Goal: Information Seeking & Learning: Compare options

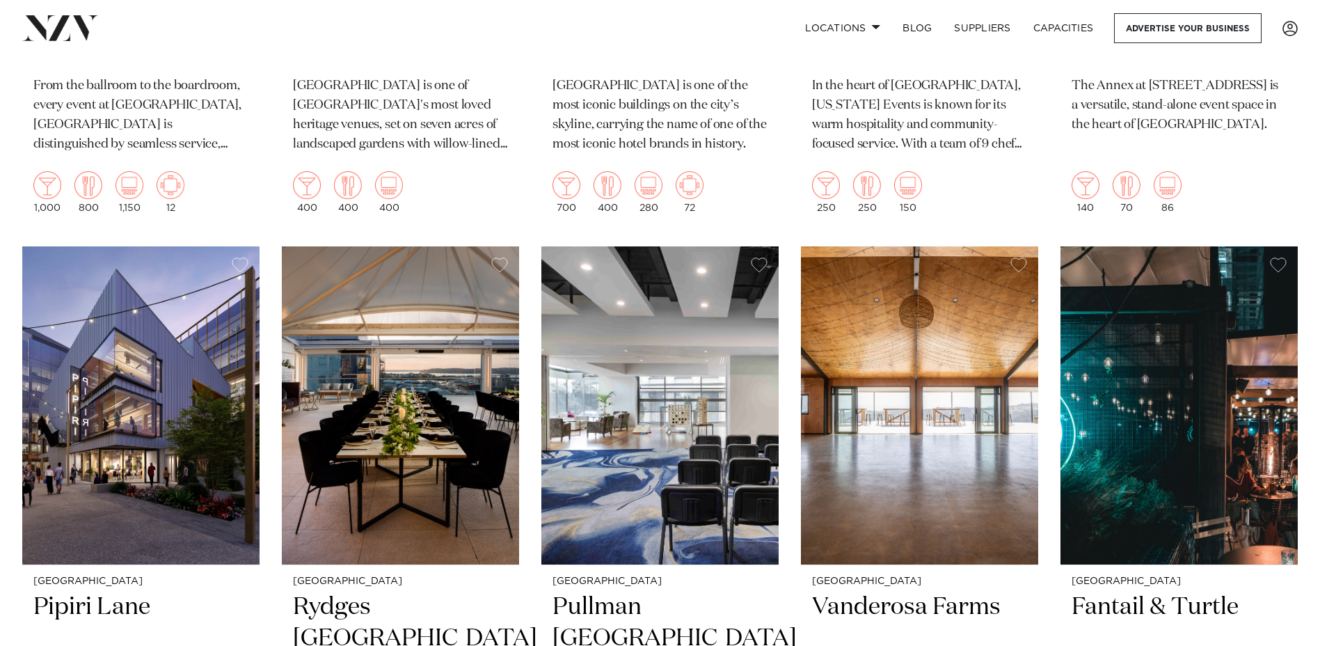
scroll to position [997, 0]
click at [76, 591] on h2 "Pipiri Lane" at bounding box center [140, 638] width 215 height 94
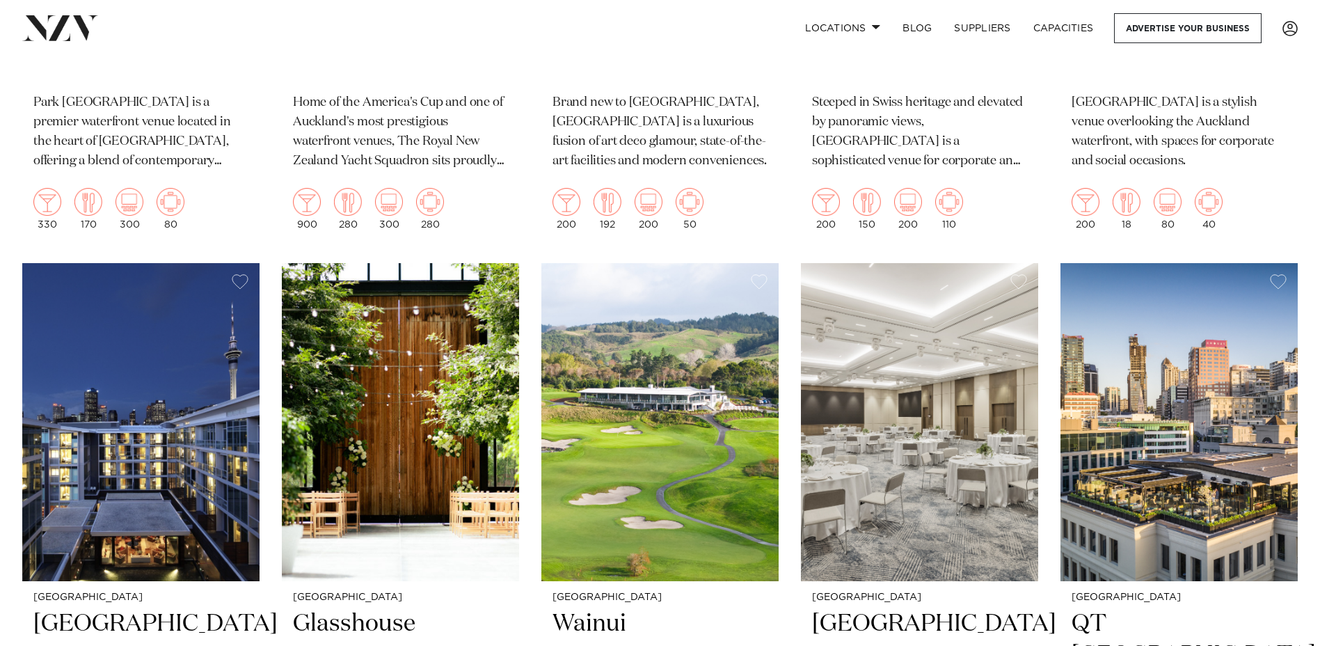
scroll to position [3495, 0]
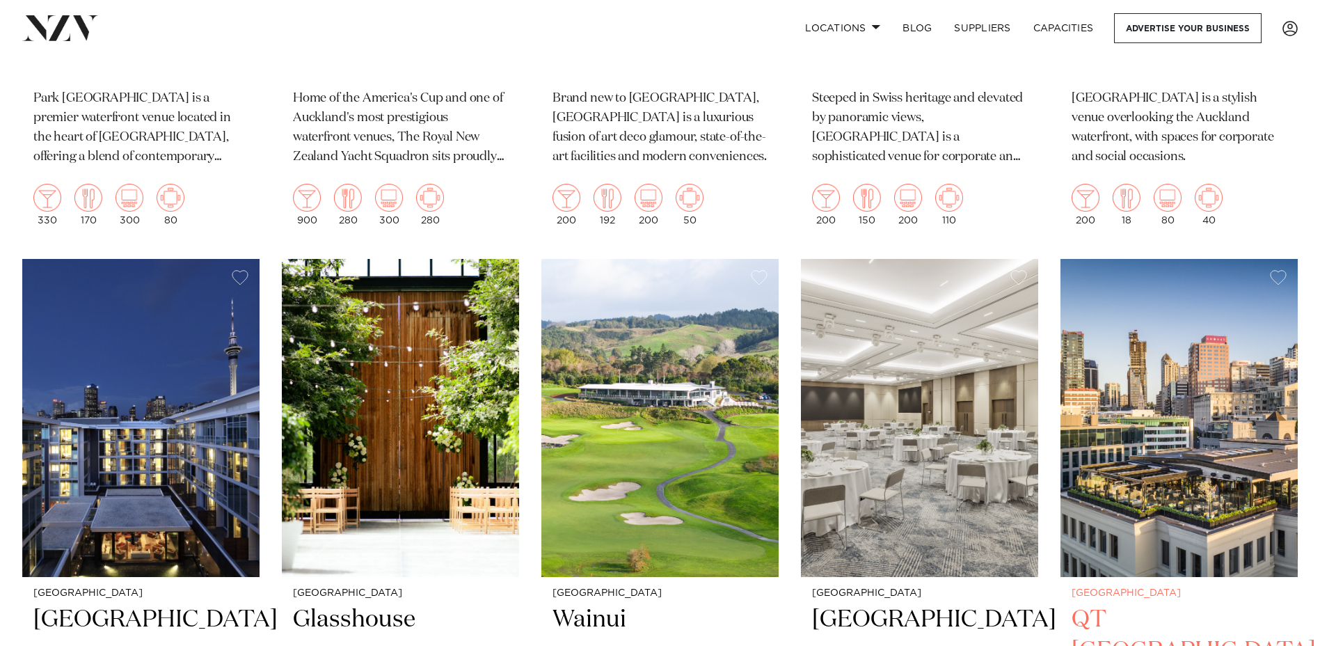
click at [1161, 604] on h2 "QT Auckland" at bounding box center [1179, 651] width 215 height 94
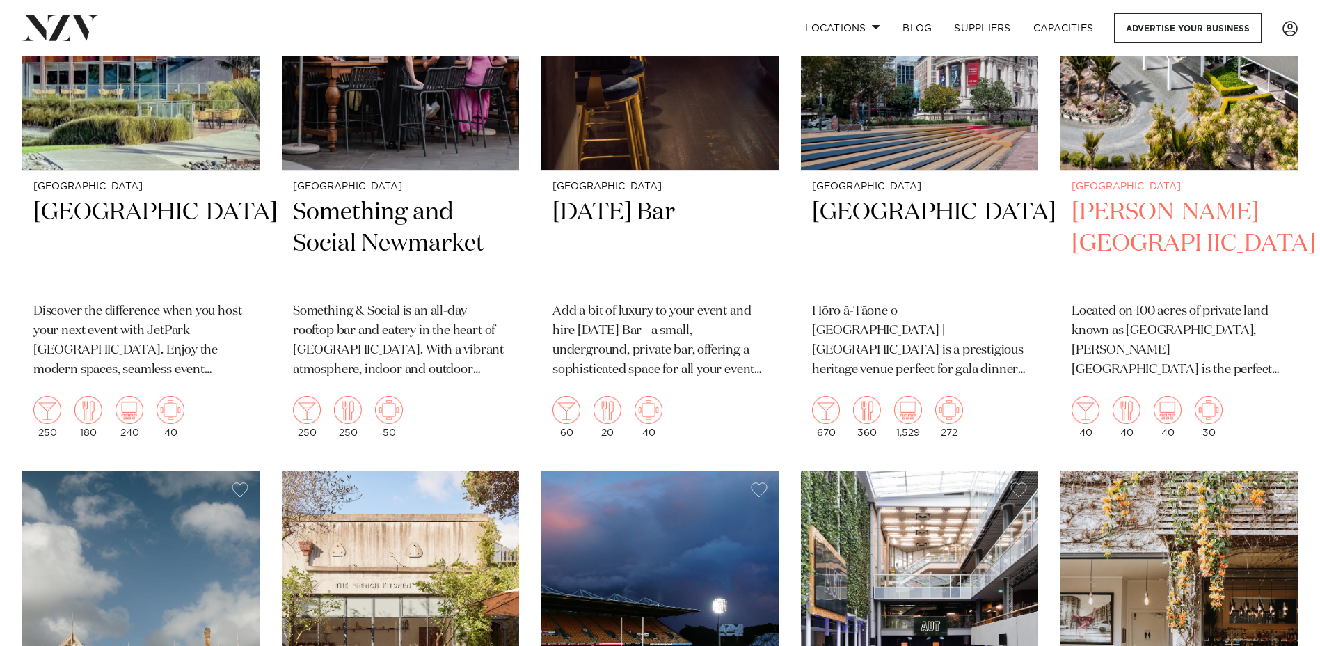
scroll to position [5994, 0]
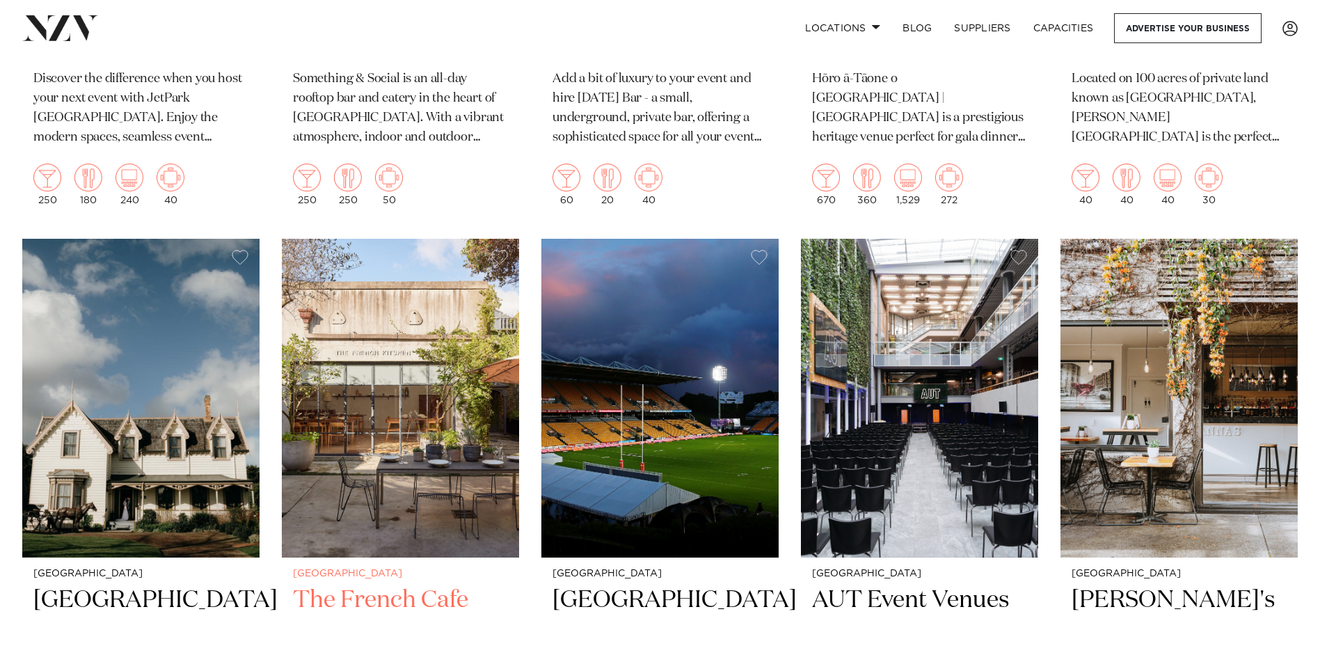
drag, startPoint x: 516, startPoint y: 6, endPoint x: 369, endPoint y: 543, distance: 556.3
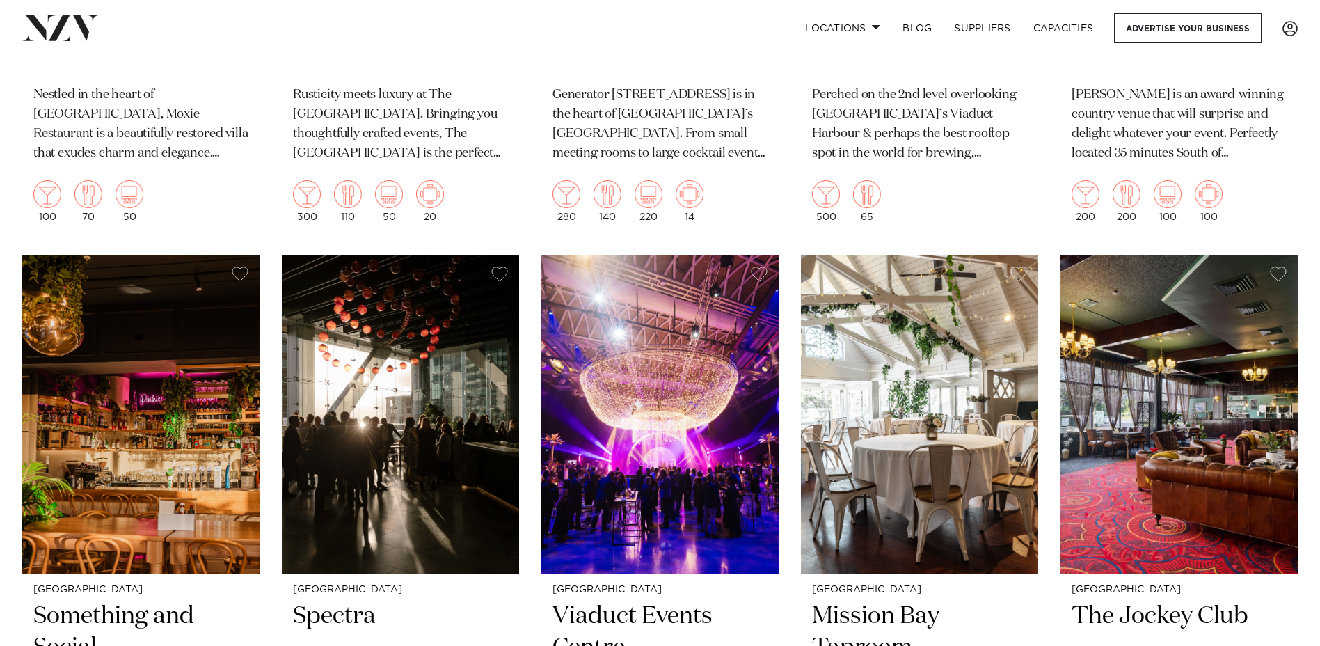
scroll to position [7838, 0]
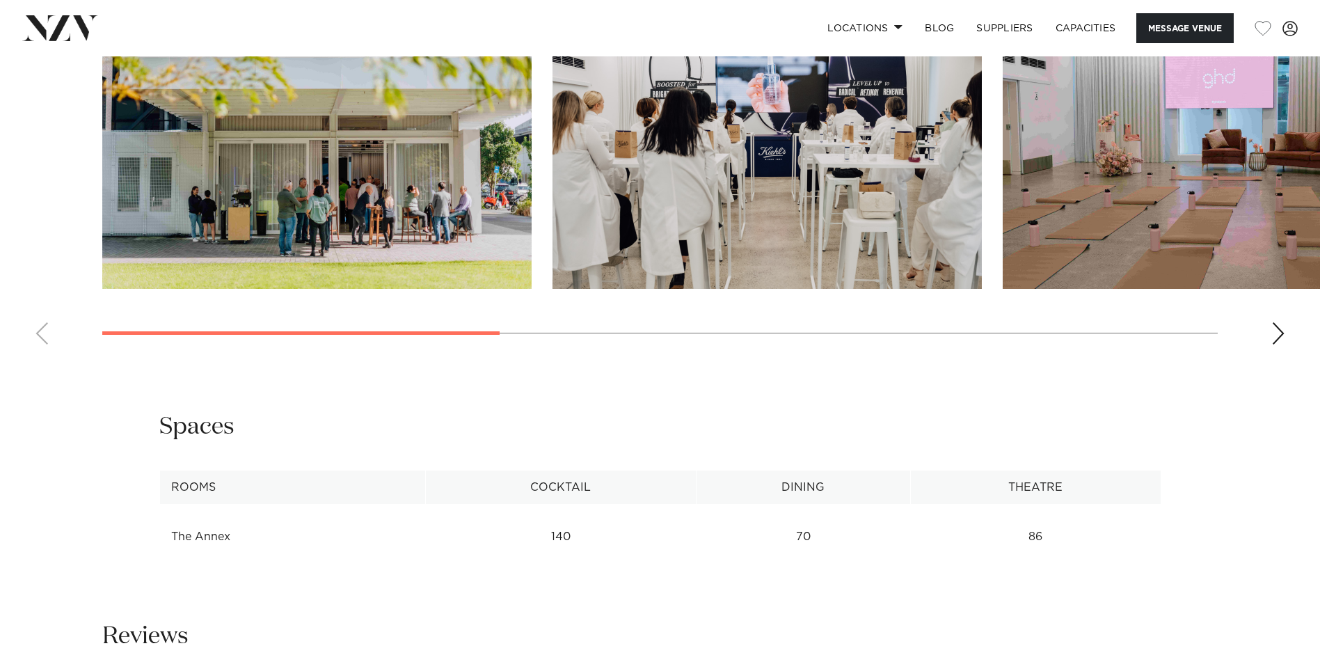
scroll to position [1448, 0]
click at [1274, 344] on div "Next slide" at bounding box center [1278, 333] width 14 height 22
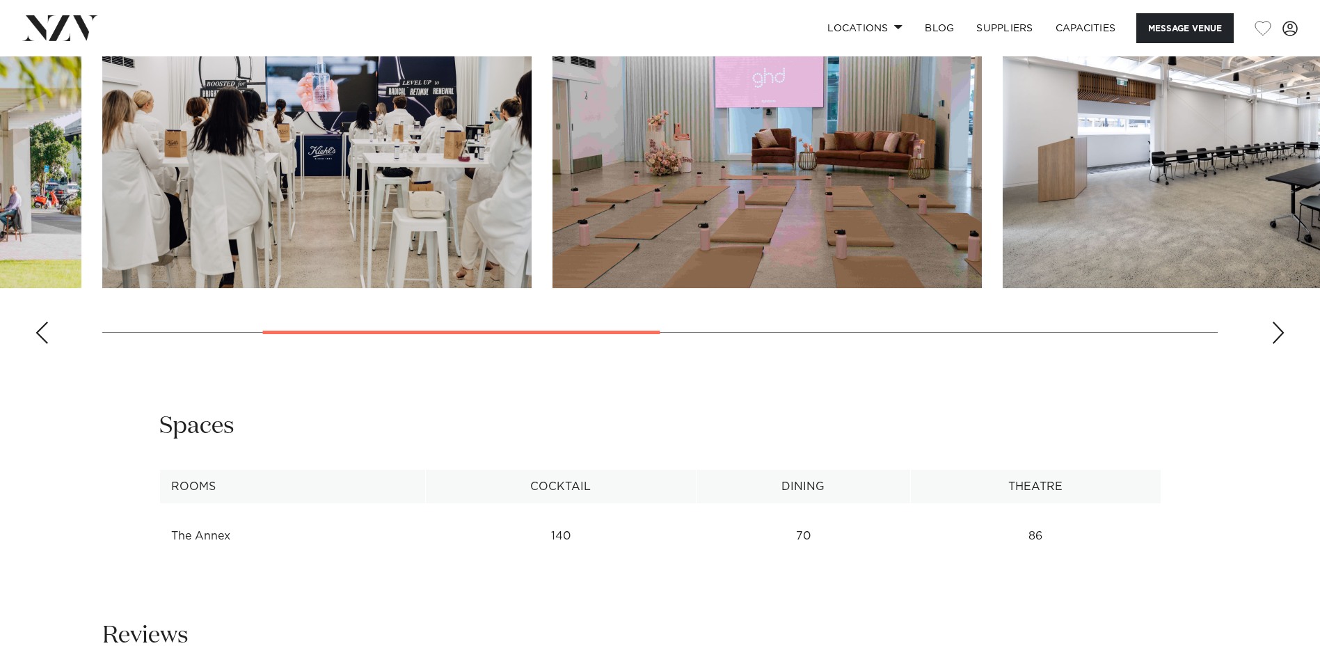
click at [1274, 344] on div "Next slide" at bounding box center [1278, 333] width 14 height 22
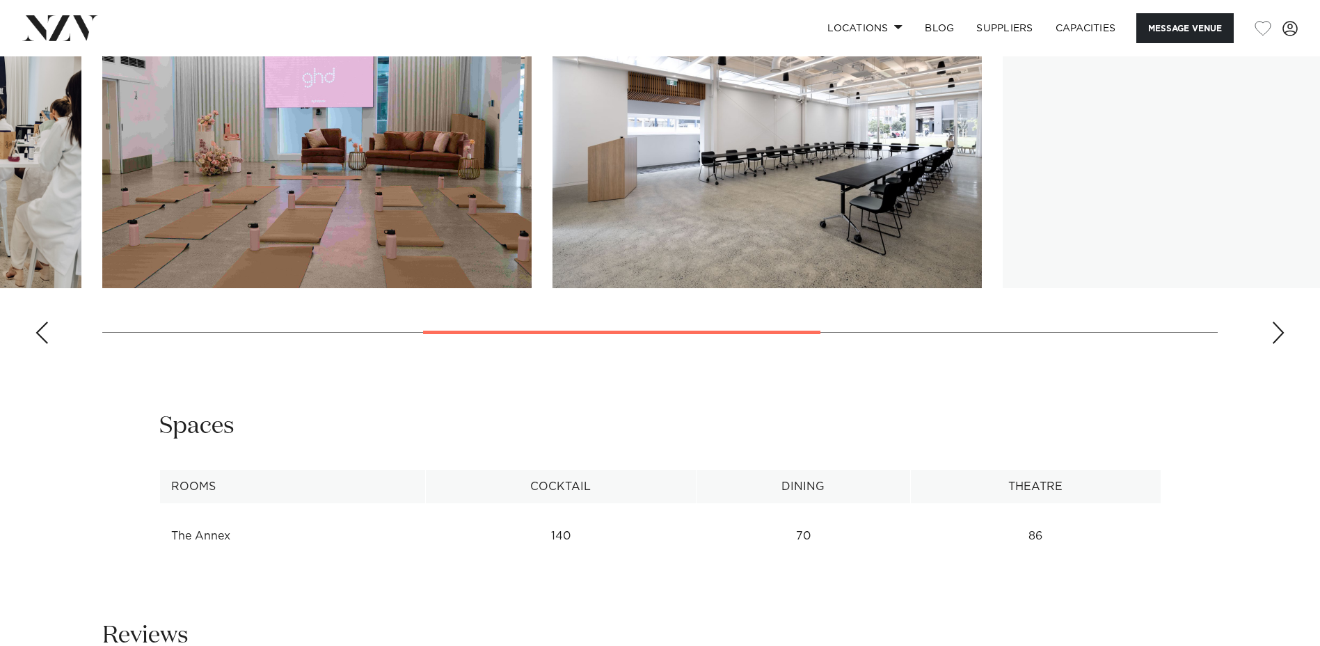
click at [1274, 344] on div "Next slide" at bounding box center [1278, 333] width 14 height 22
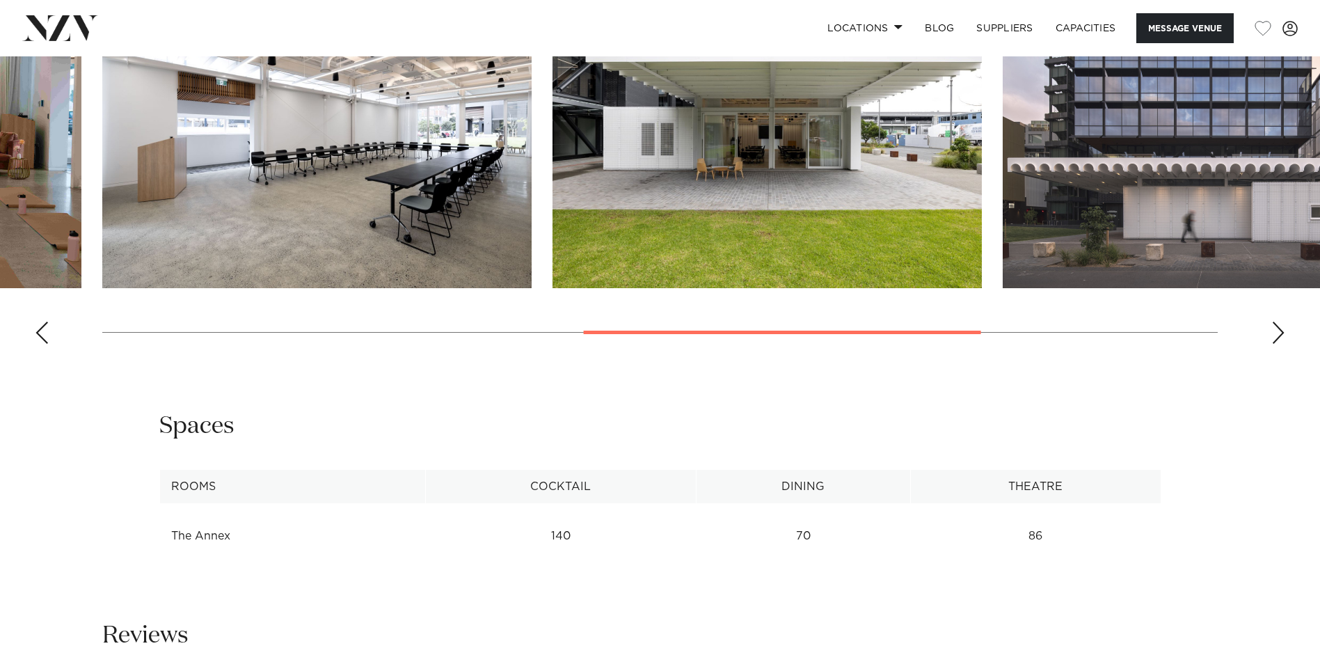
click at [1274, 344] on div "Next slide" at bounding box center [1278, 333] width 14 height 22
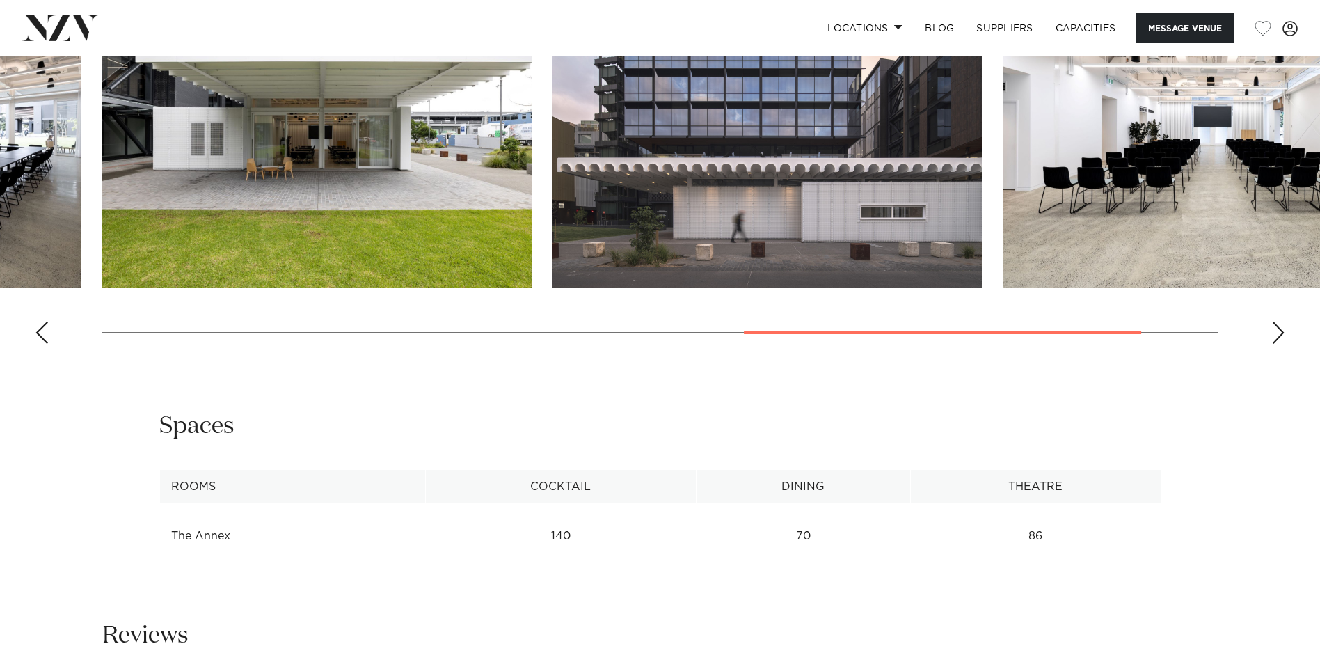
click at [1274, 344] on div "Next slide" at bounding box center [1278, 333] width 14 height 22
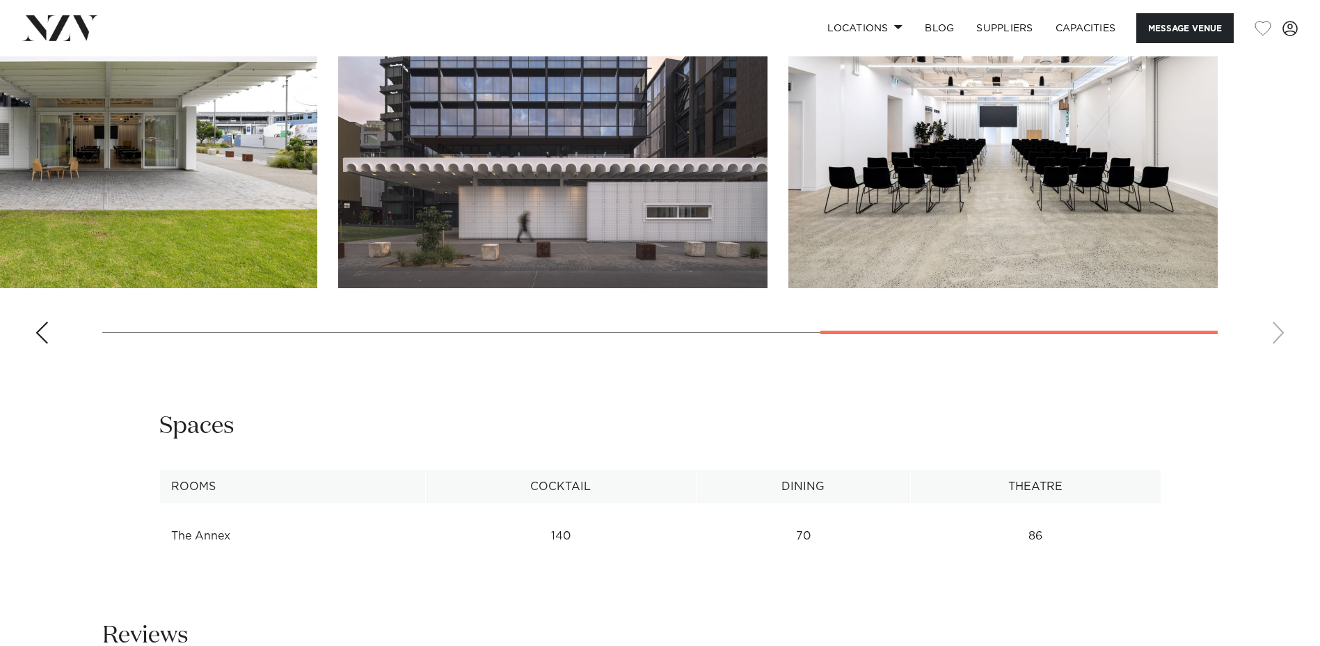
click at [1274, 355] on swiper-container at bounding box center [660, 164] width 1320 height 382
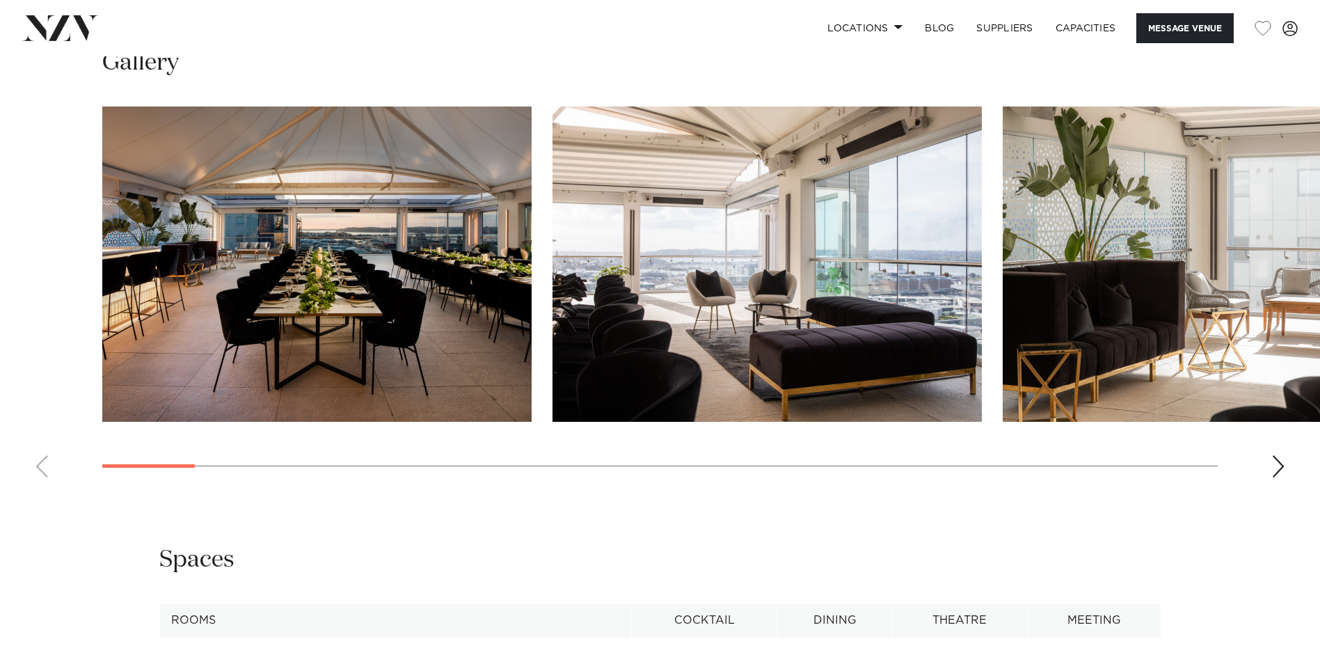
scroll to position [1751, 0]
click at [1281, 461] on div "Next slide" at bounding box center [1278, 465] width 14 height 22
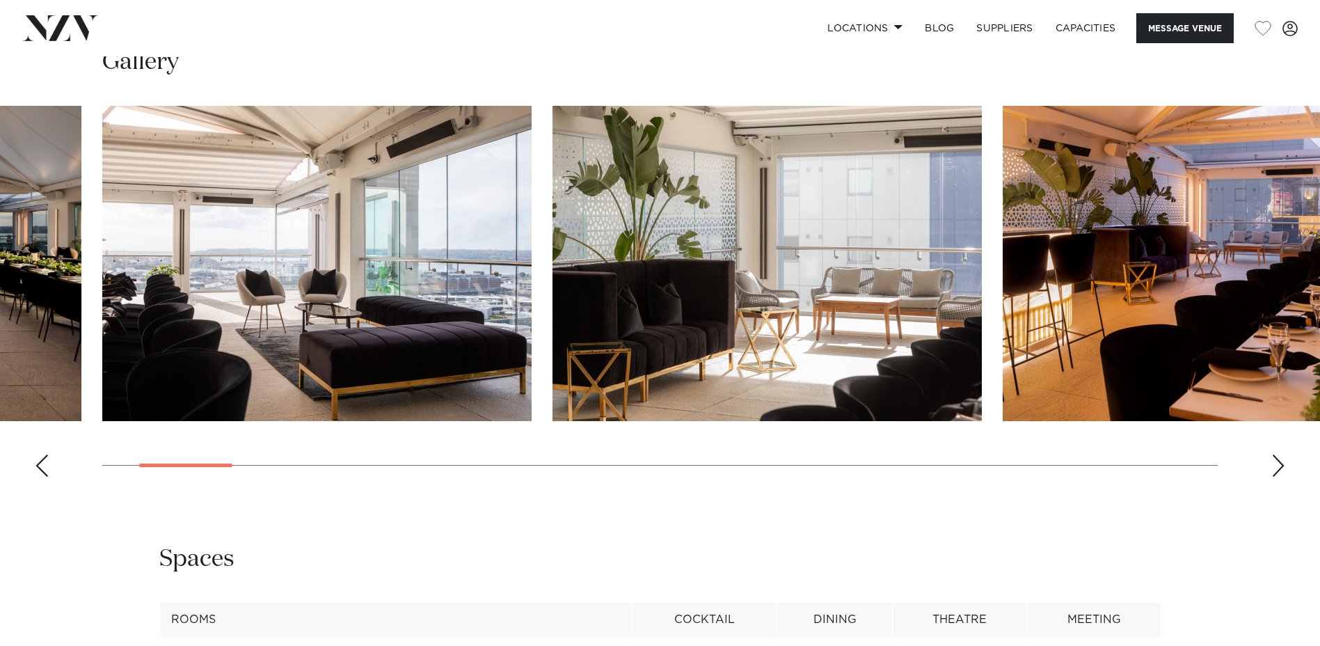
click at [1281, 461] on div "Next slide" at bounding box center [1278, 465] width 14 height 22
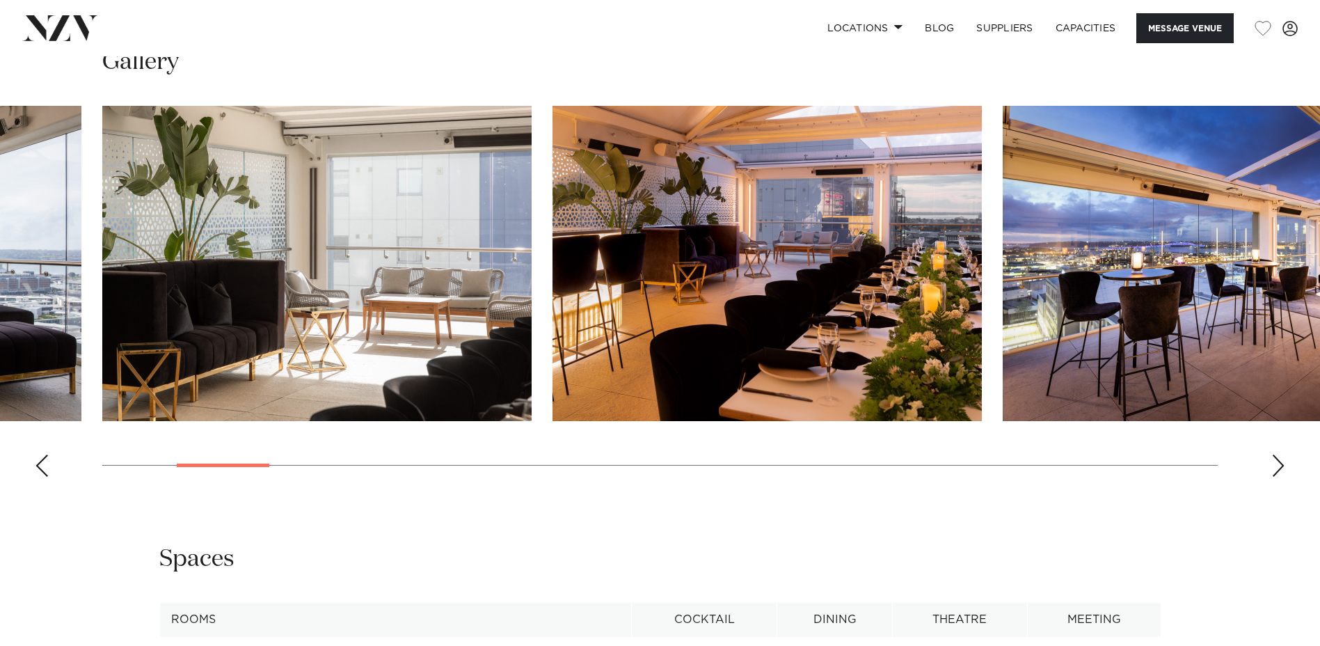
click at [1281, 461] on div "Next slide" at bounding box center [1278, 465] width 14 height 22
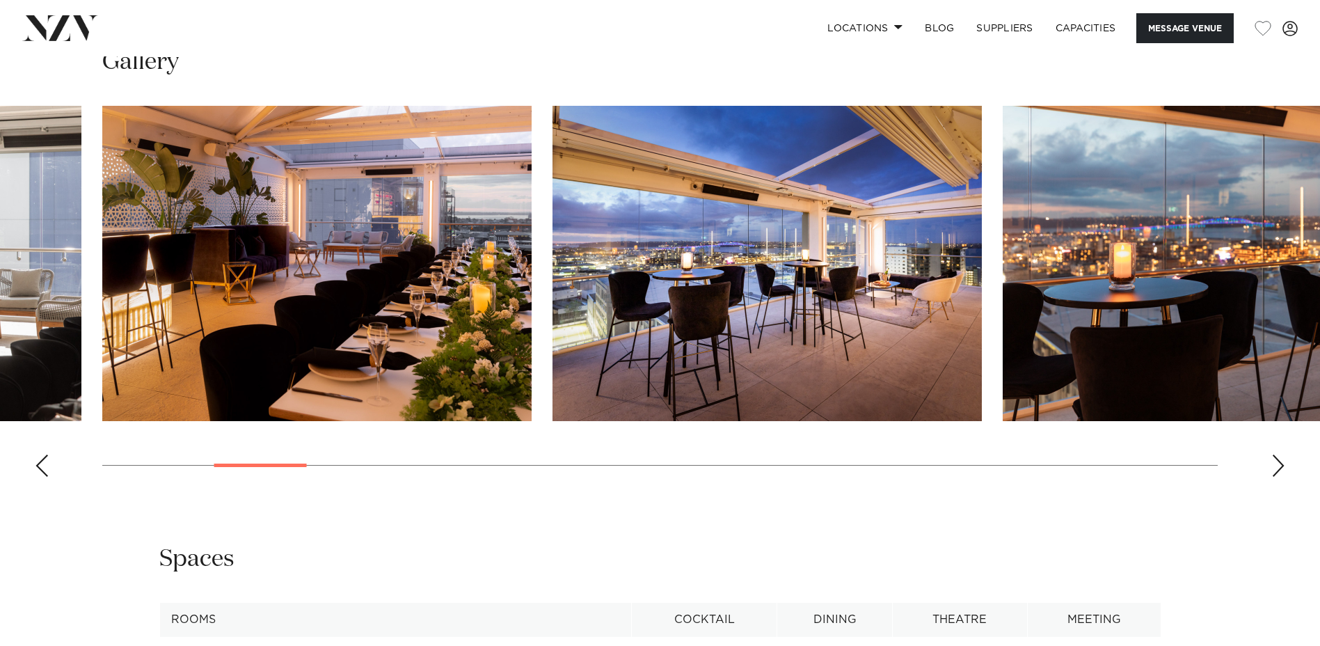
click at [1281, 461] on div "Next slide" at bounding box center [1278, 465] width 14 height 22
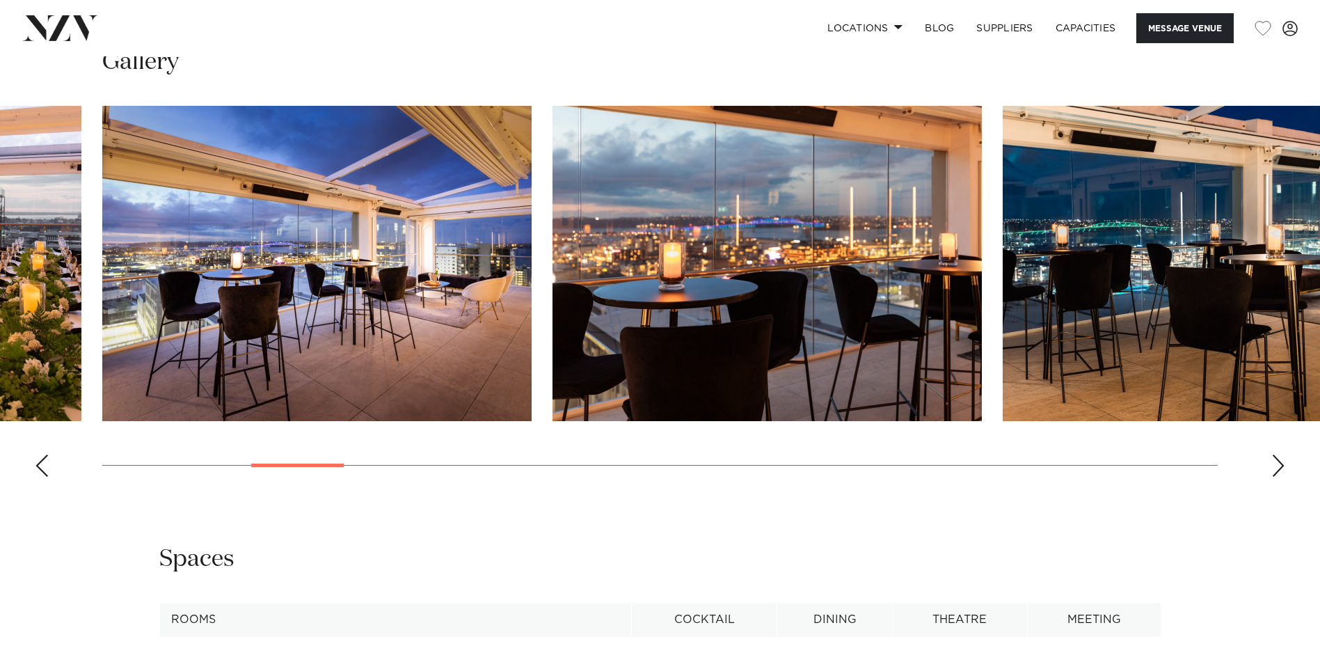
click at [1281, 461] on div "Next slide" at bounding box center [1278, 465] width 14 height 22
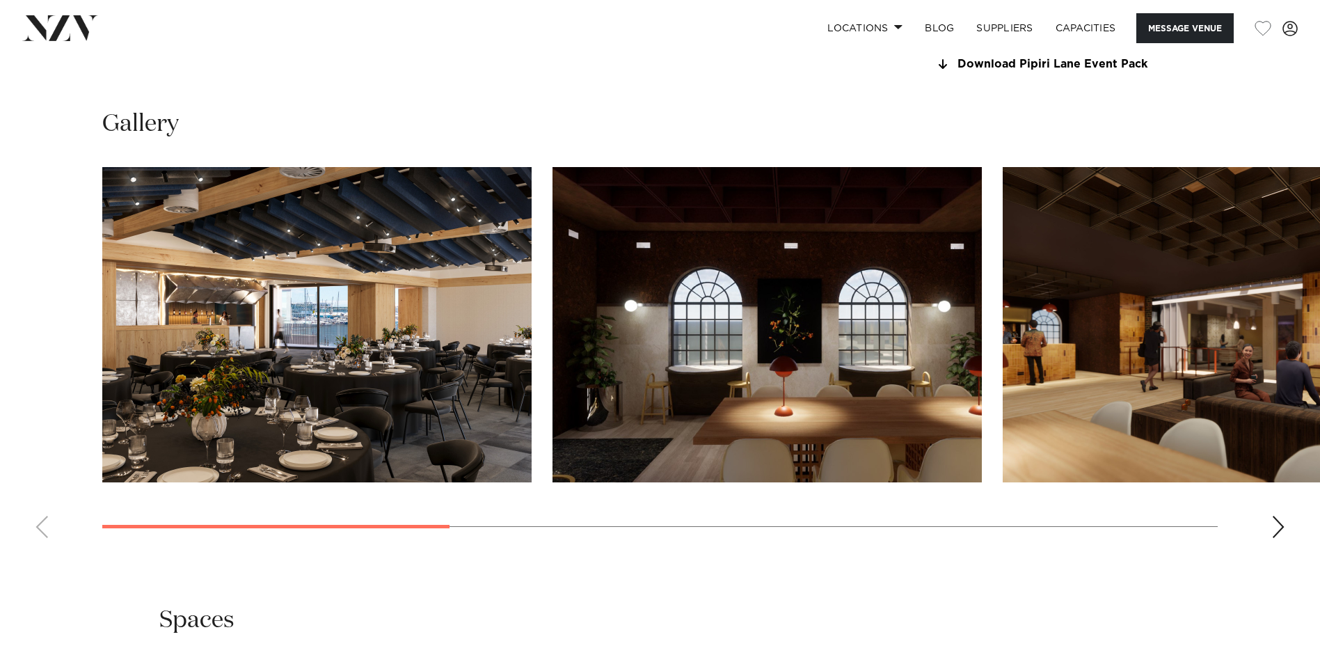
scroll to position [1390, 0]
click at [1289, 522] on swiper-container at bounding box center [660, 357] width 1320 height 382
click at [1278, 523] on div "Next slide" at bounding box center [1278, 526] width 14 height 22
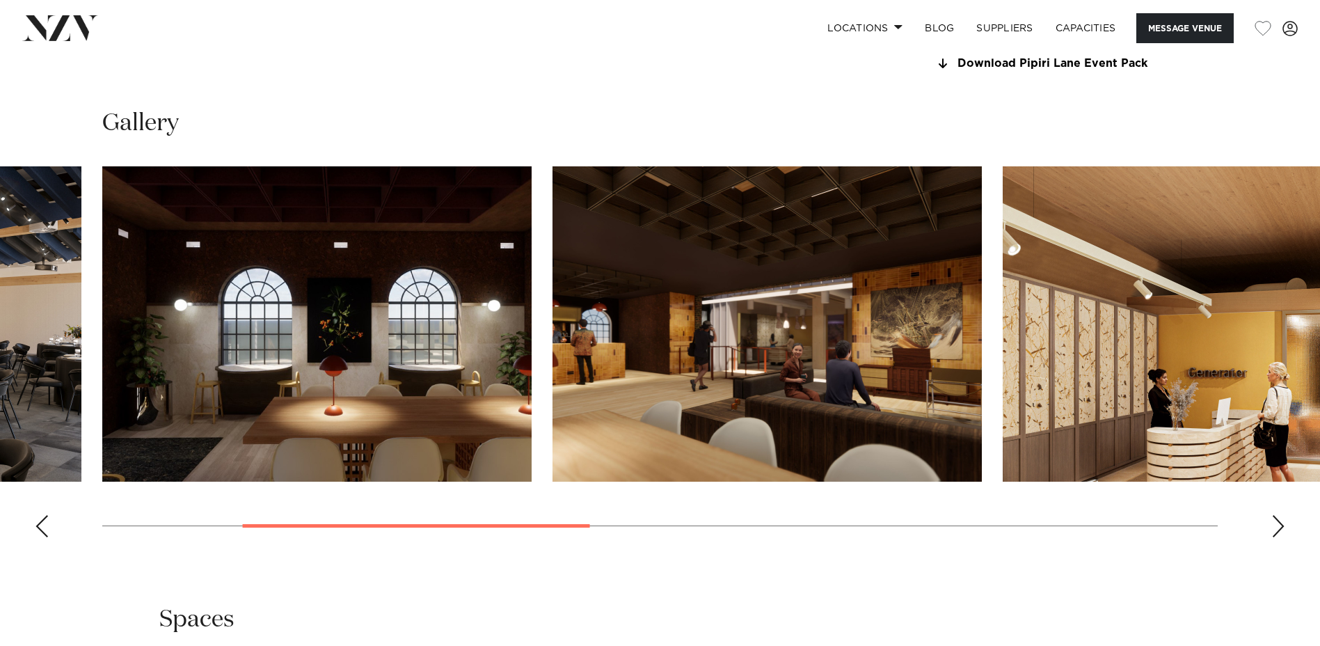
click at [1278, 523] on div "Next slide" at bounding box center [1278, 526] width 14 height 22
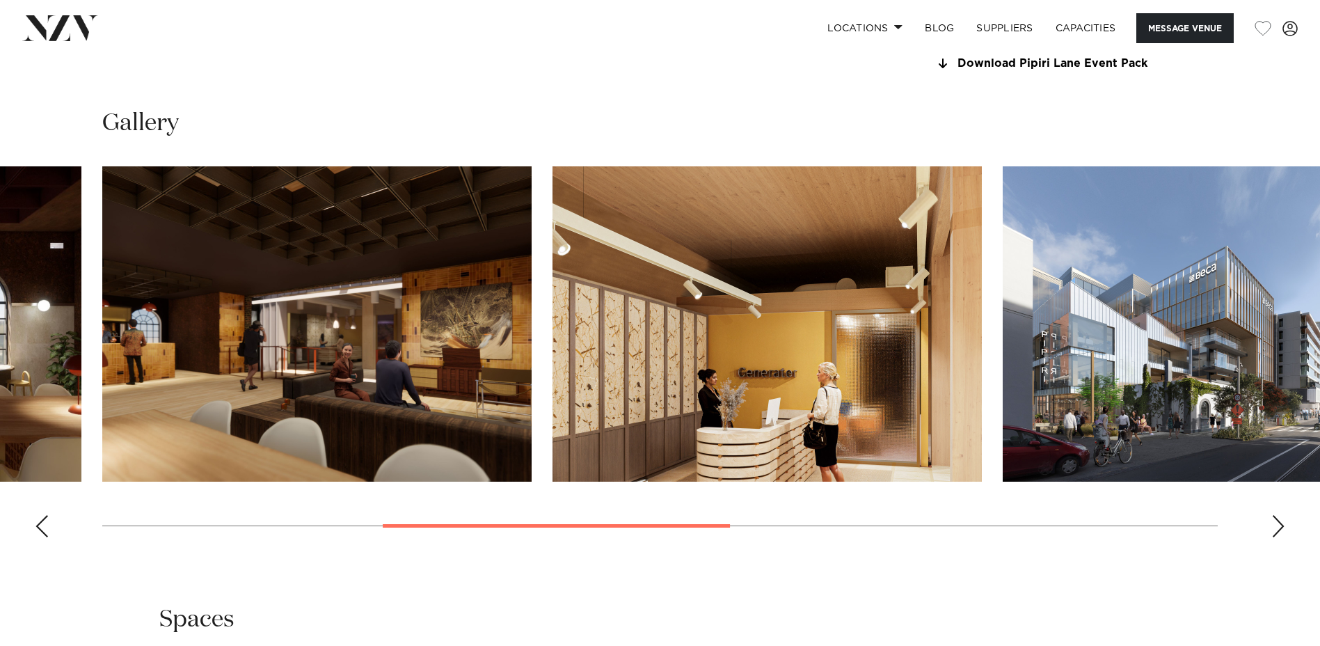
click at [1278, 523] on div "Next slide" at bounding box center [1278, 526] width 14 height 22
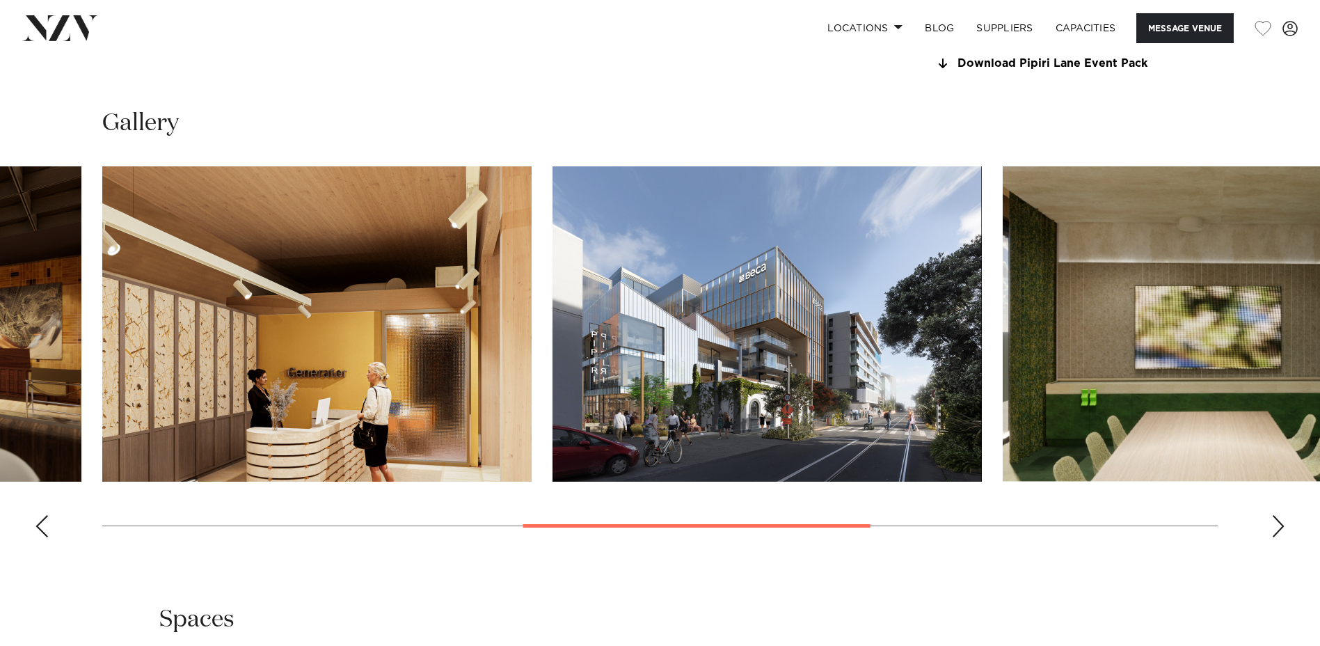
click at [1278, 523] on div "Next slide" at bounding box center [1278, 526] width 14 height 22
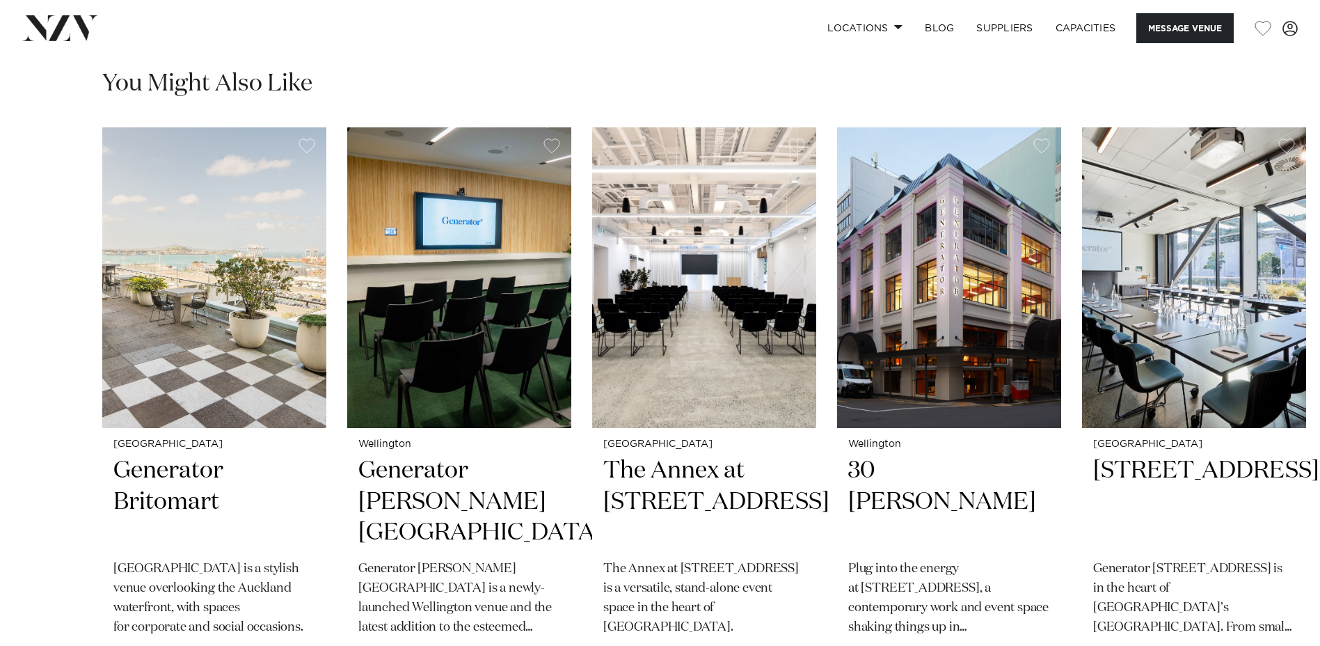
scroll to position [2205, 0]
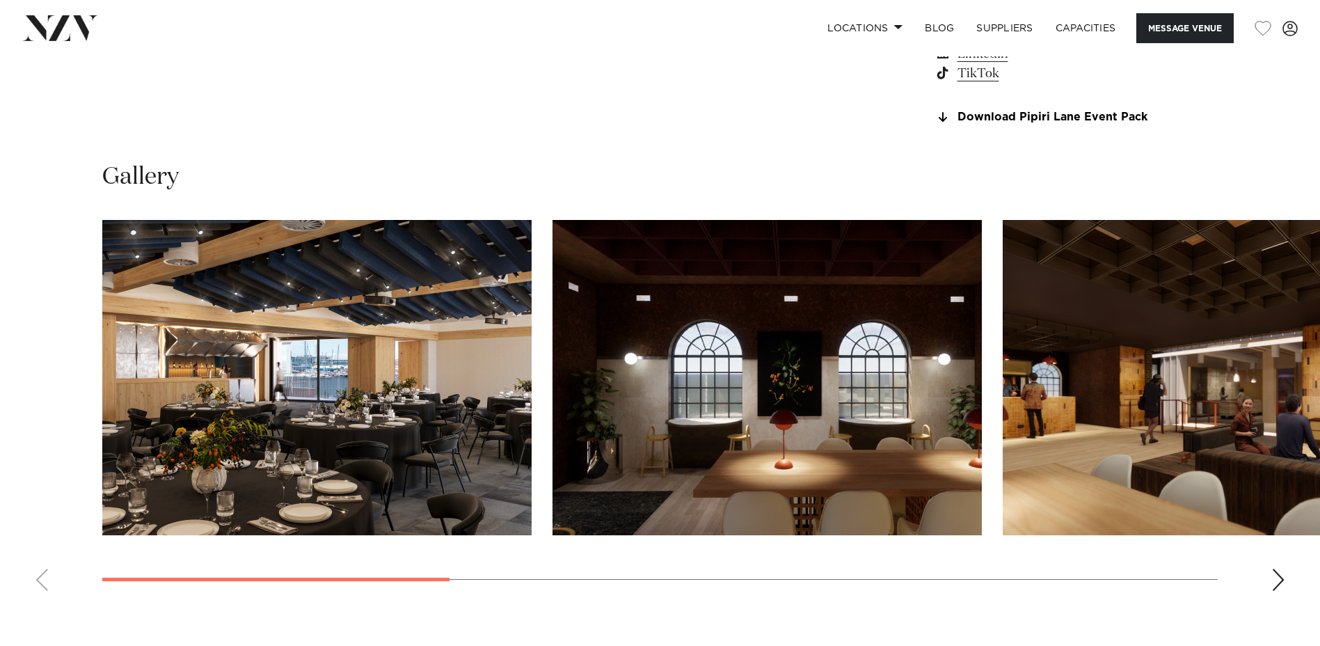
scroll to position [1338, 0]
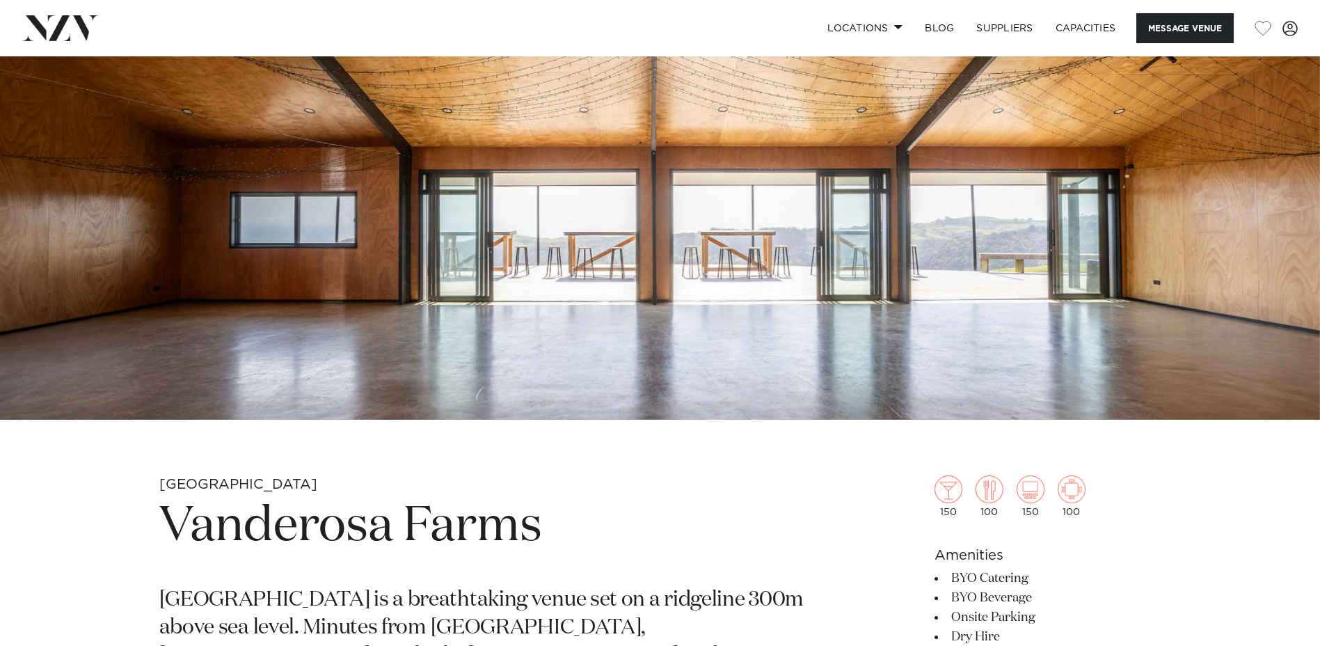
scroll to position [256, 0]
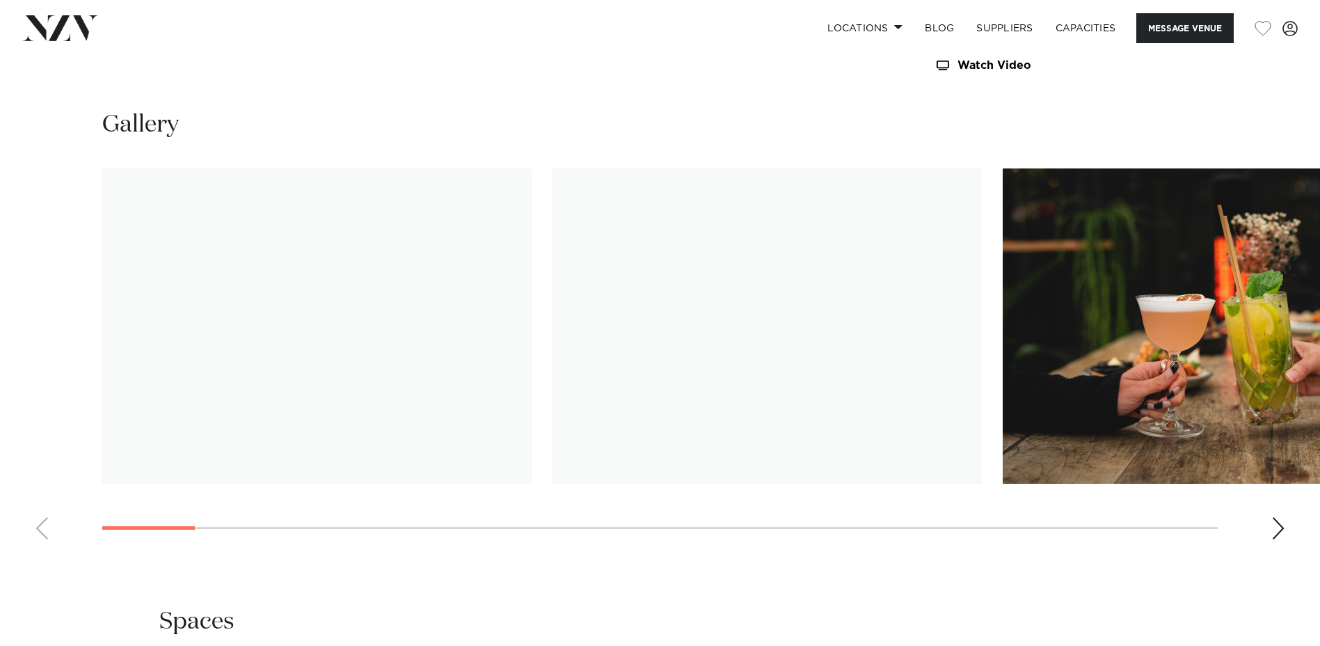
scroll to position [1505, 0]
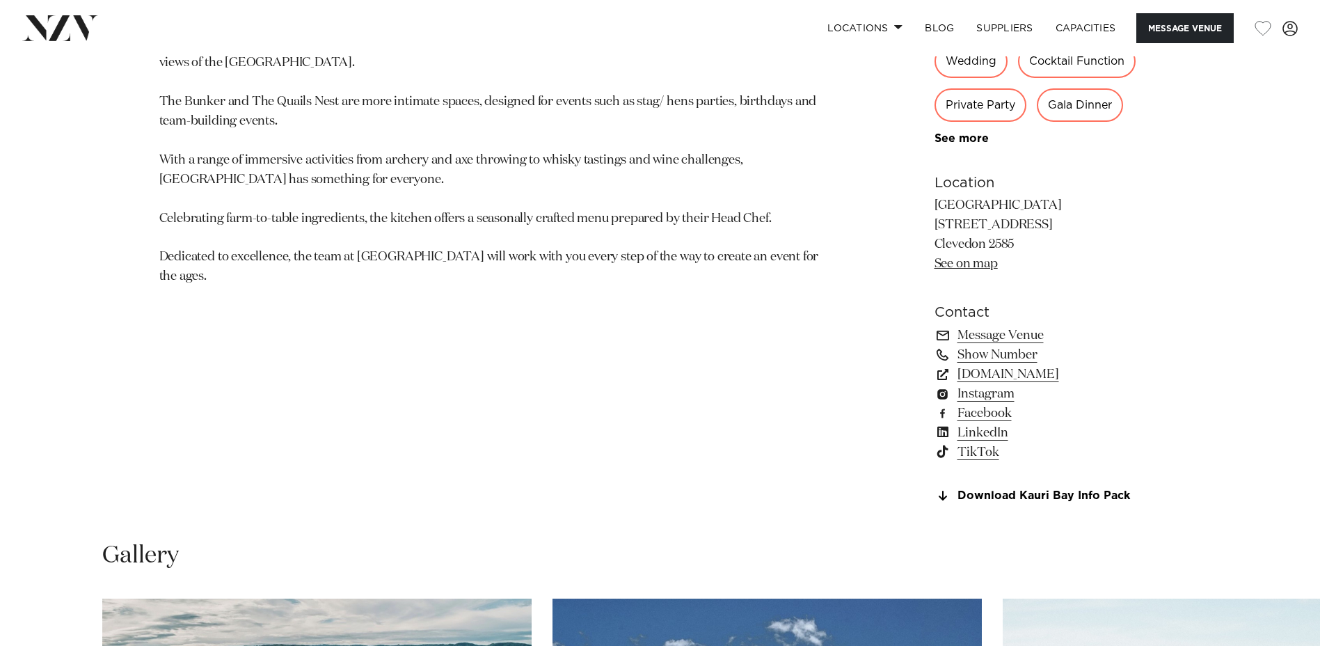
scroll to position [1276, 0]
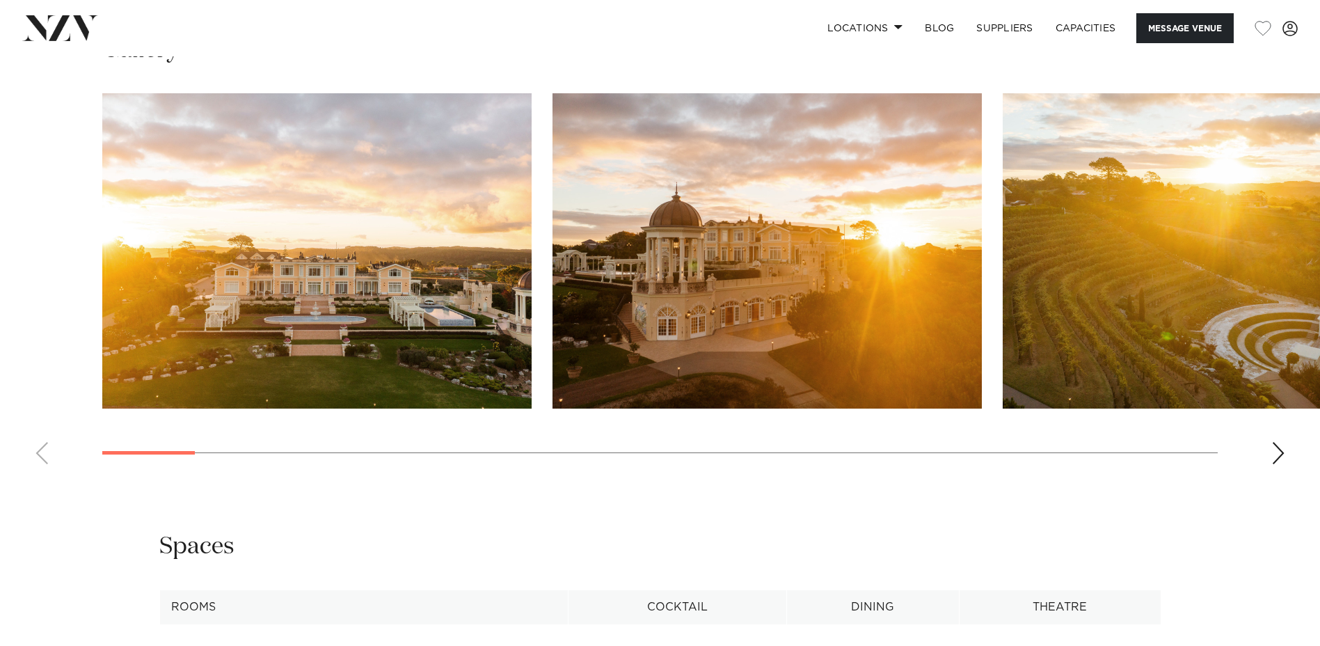
scroll to position [1413, 0]
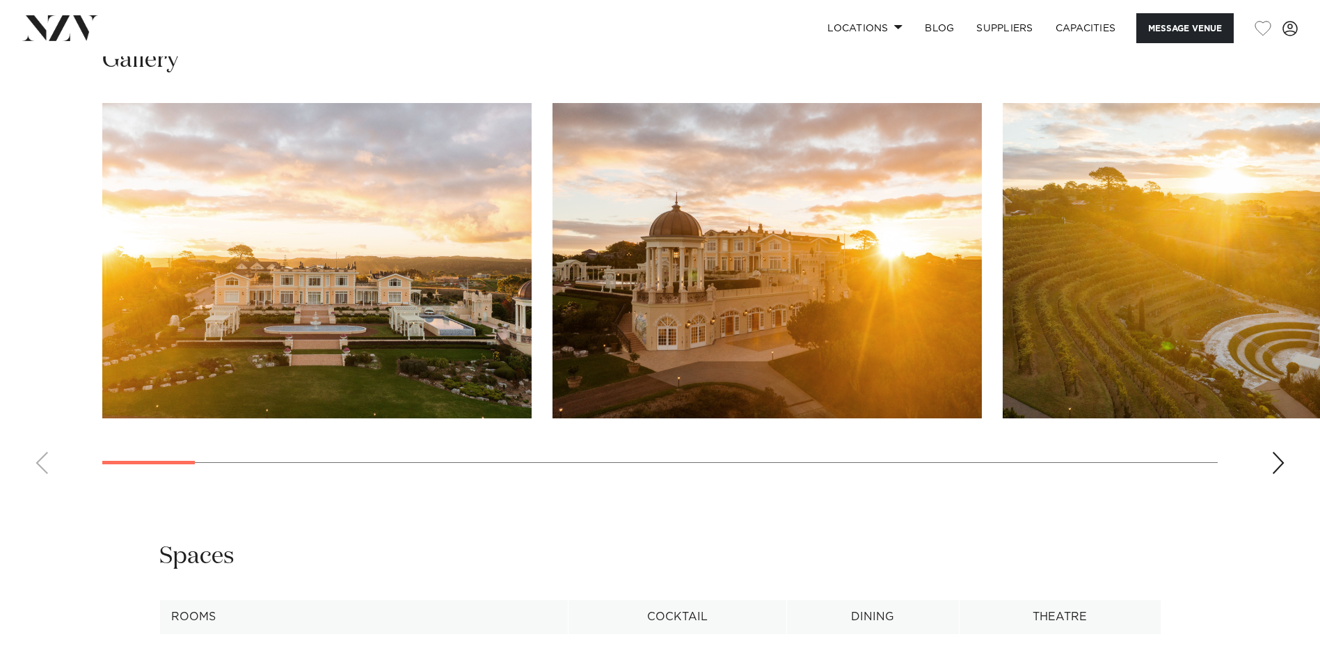
click at [1272, 466] on div "Next slide" at bounding box center [1278, 463] width 14 height 22
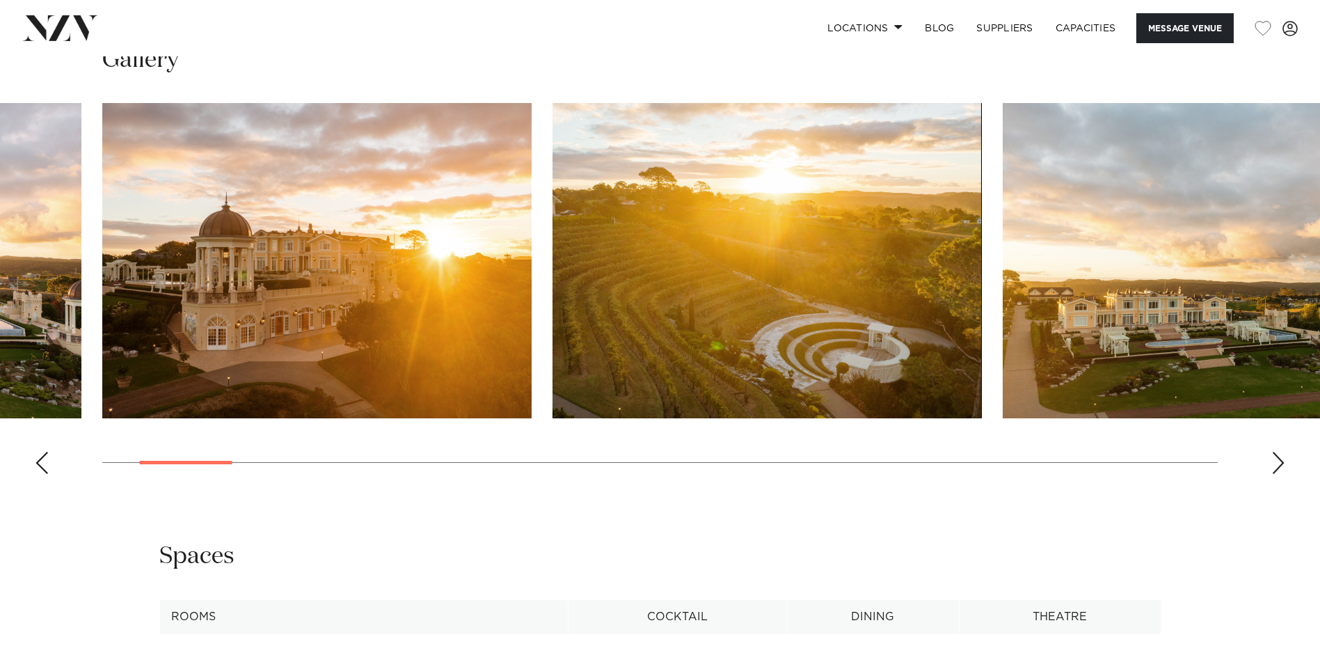
click at [1272, 466] on div "Next slide" at bounding box center [1278, 463] width 14 height 22
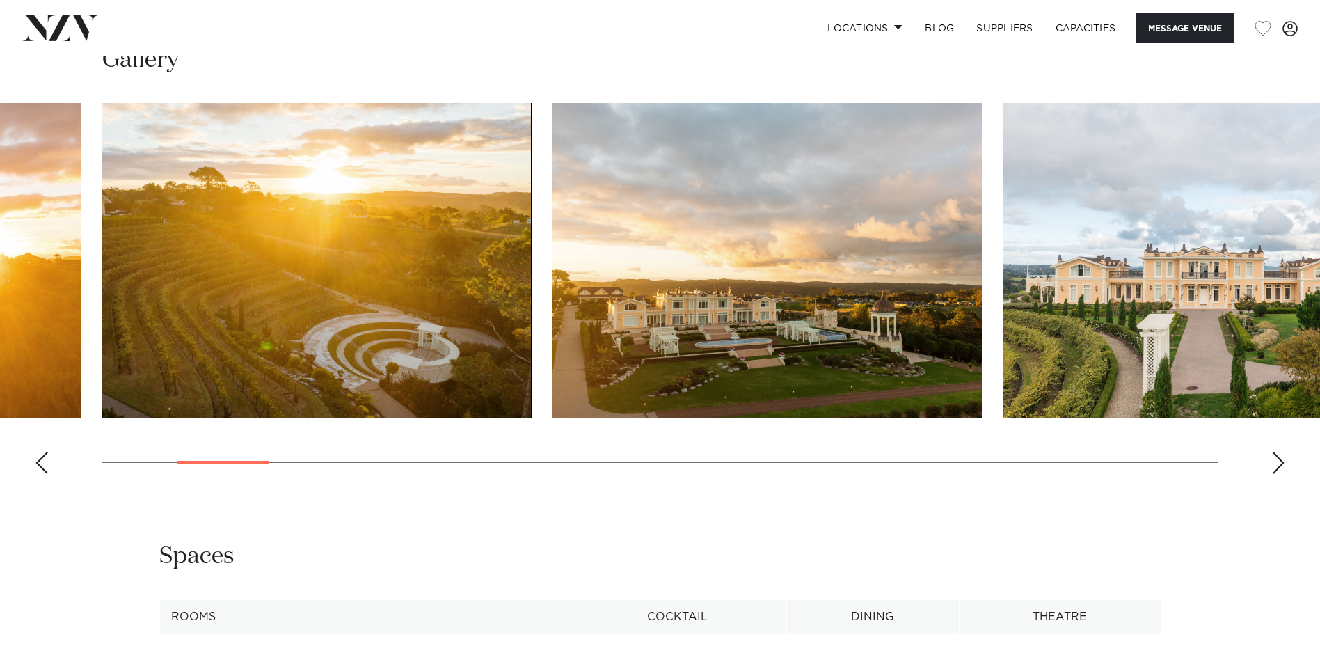
click at [1272, 466] on div "Next slide" at bounding box center [1278, 463] width 14 height 22
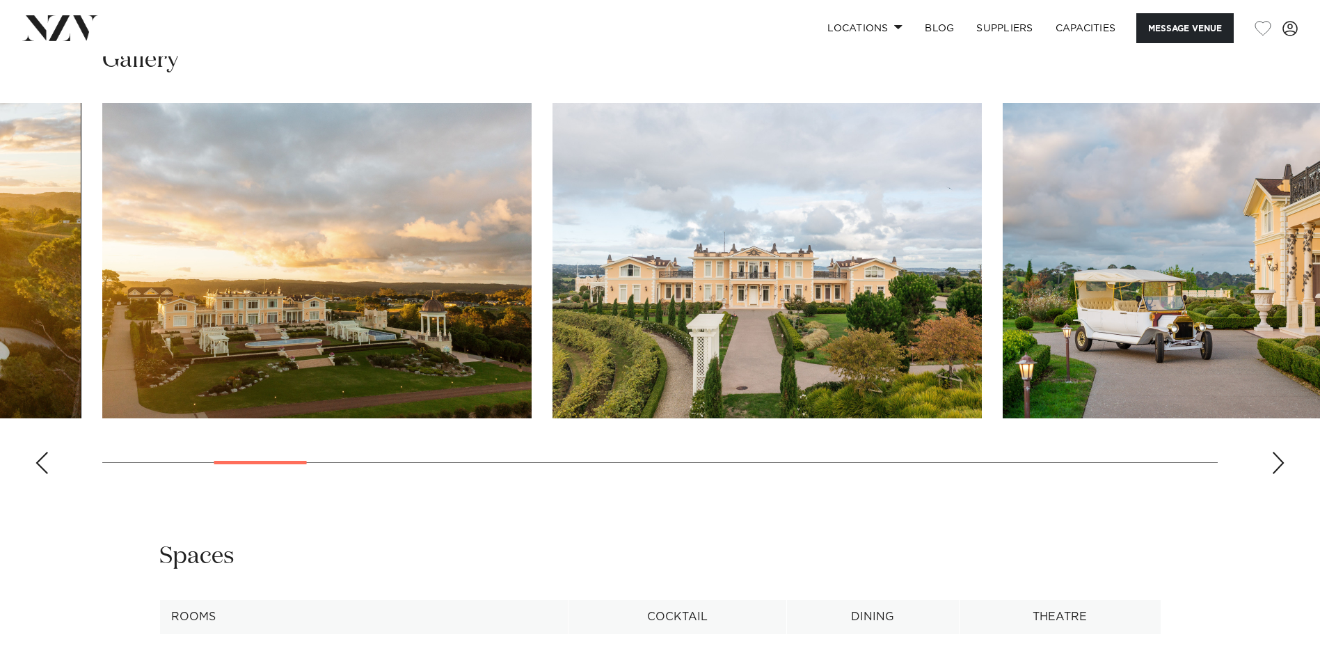
click at [1272, 466] on div "Next slide" at bounding box center [1278, 463] width 14 height 22
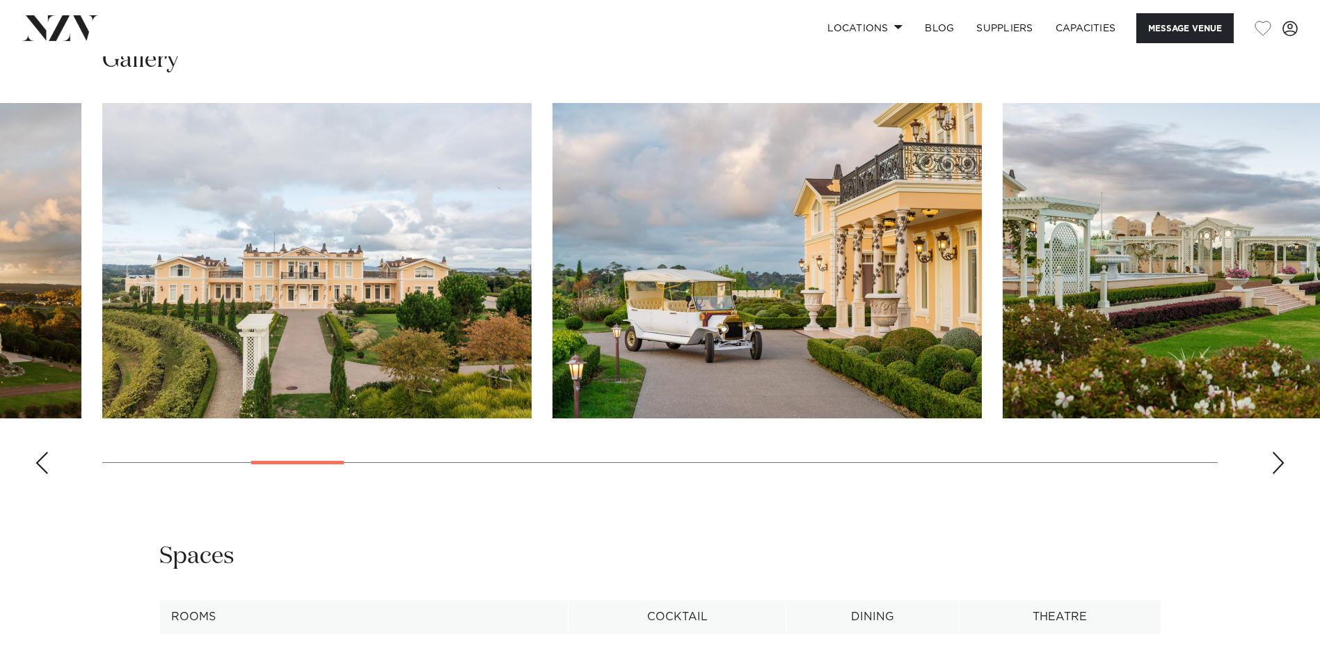
click at [1272, 466] on div "Next slide" at bounding box center [1278, 463] width 14 height 22
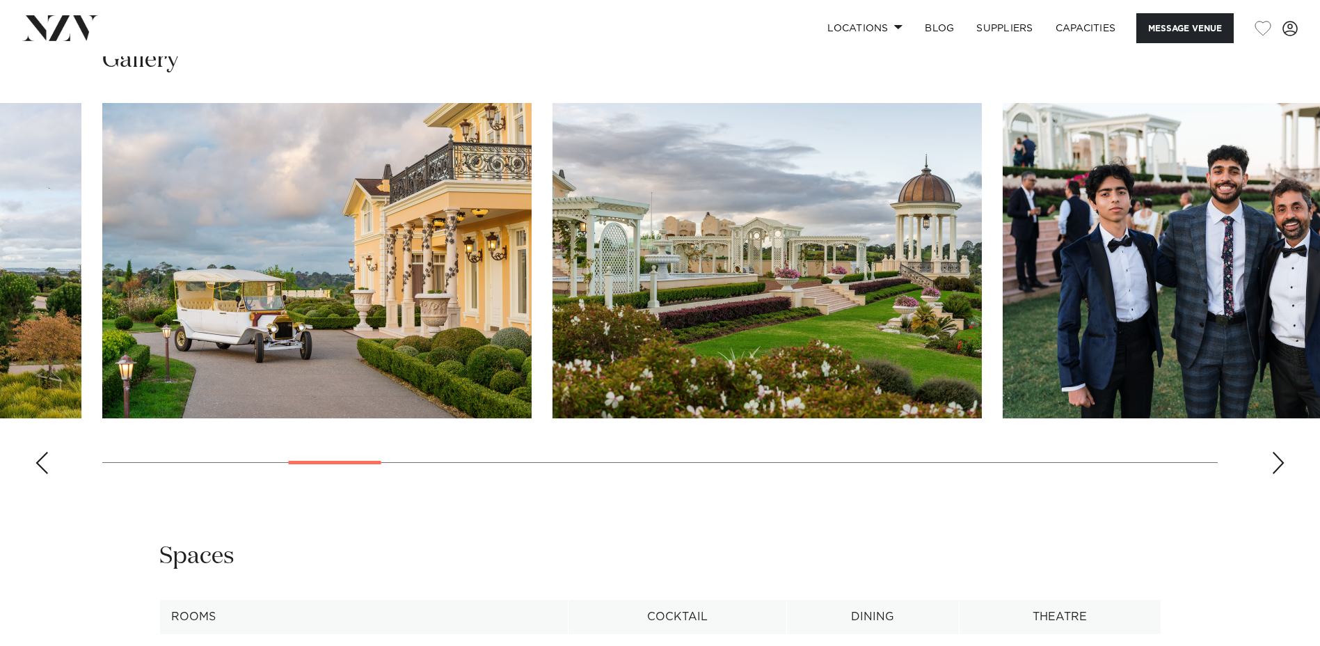
click at [1272, 466] on div "Next slide" at bounding box center [1278, 463] width 14 height 22
